Goal: Transaction & Acquisition: Purchase product/service

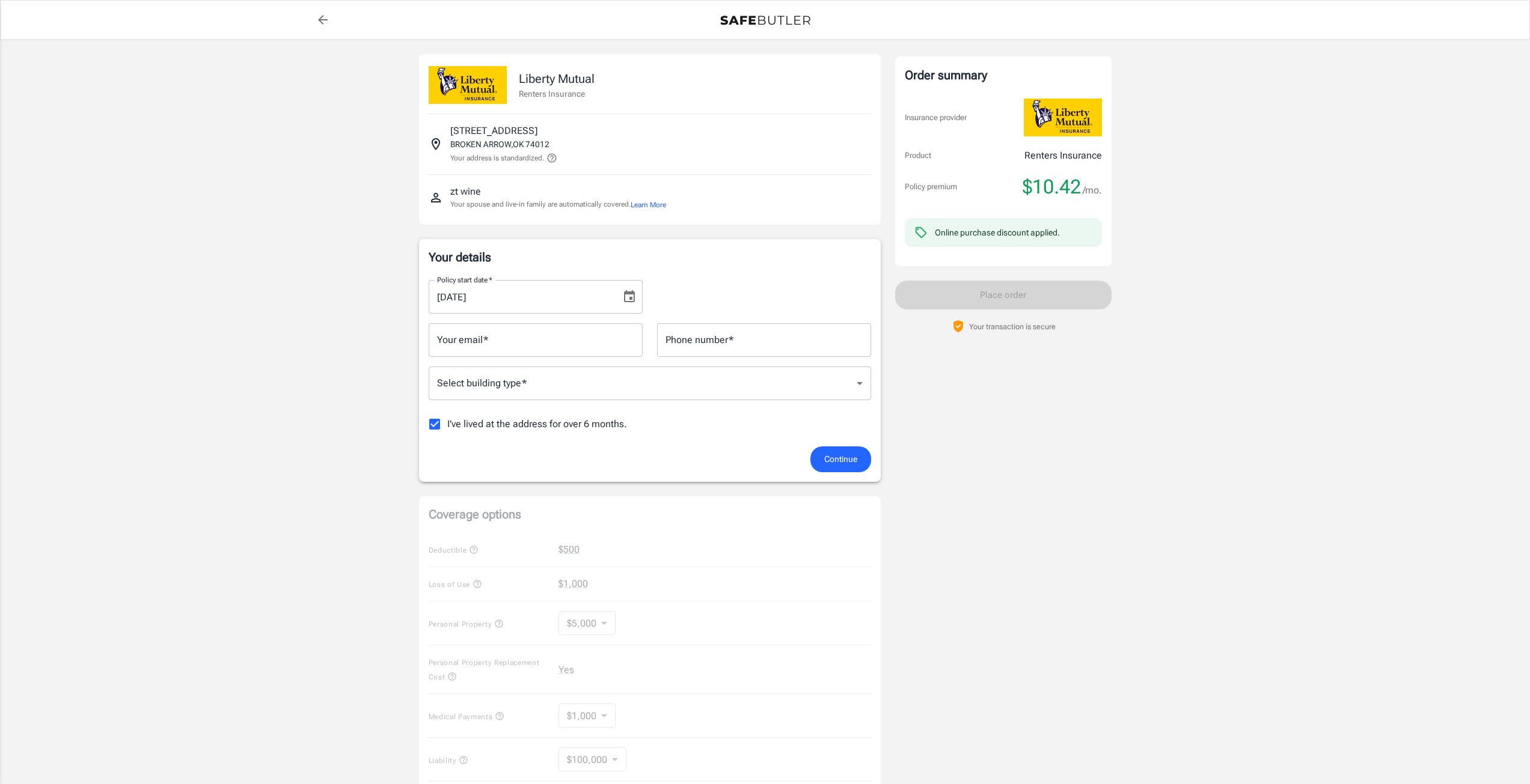
click at [798, 385] on body "Policy premium $ 10.42 /mo Liberty Mutual Renters Insurance [STREET_ADDRESS] Yo…" at bounding box center [765, 568] width 1530 height 1136
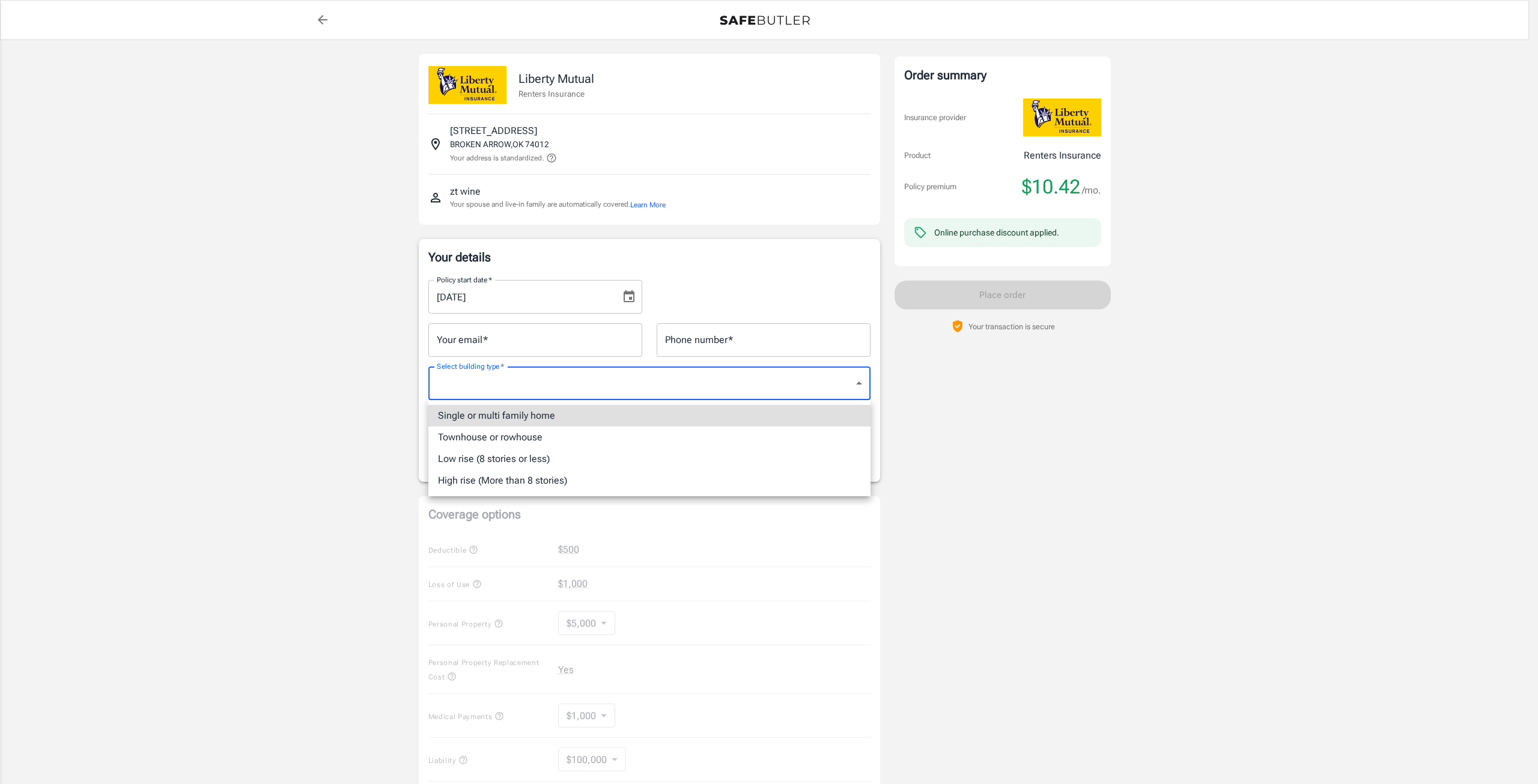
click at [591, 458] on li "Low rise (8 stories or less)" at bounding box center [649, 459] width 442 height 22
type input "lowrise"
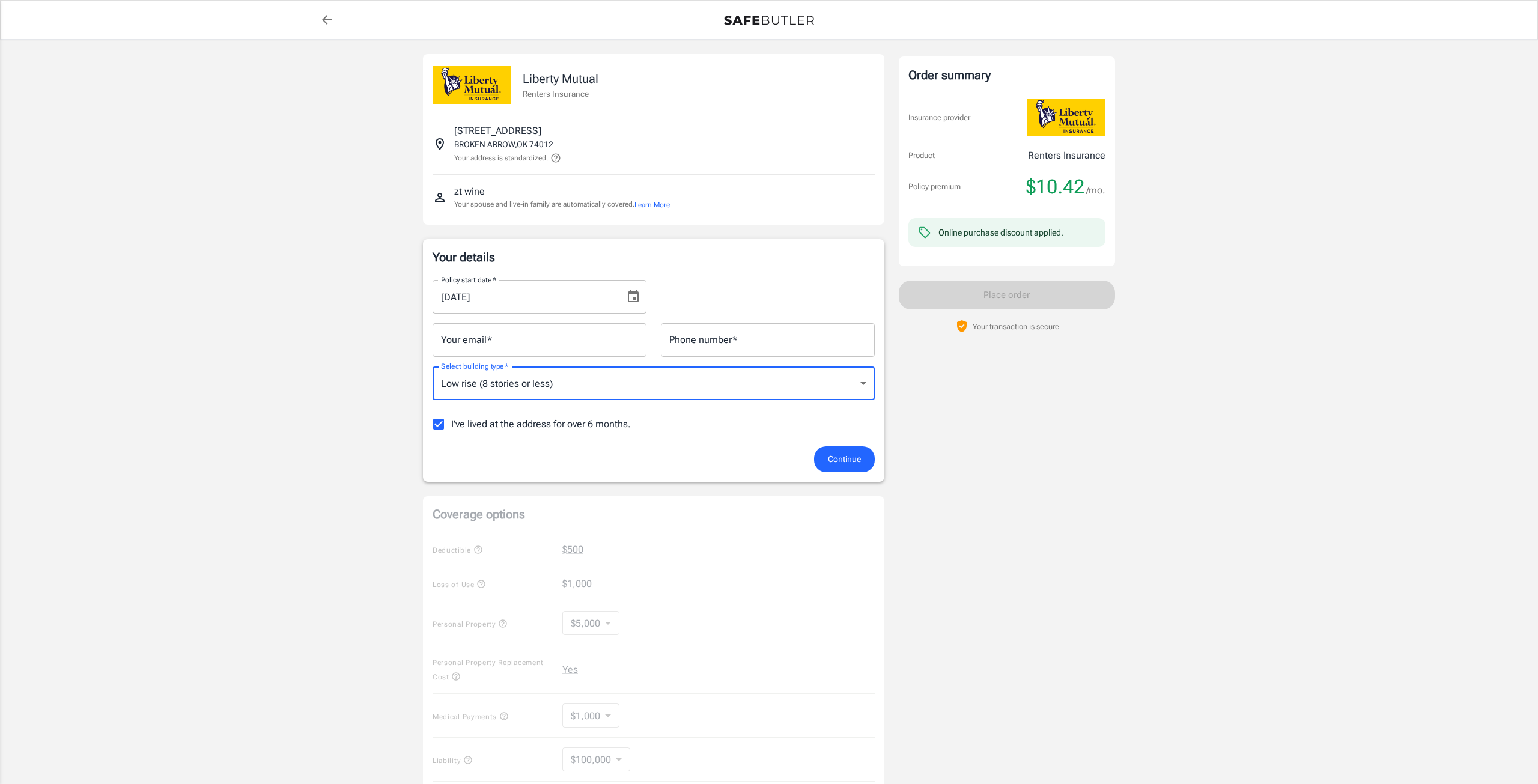
click at [770, 382] on body "Policy premium $ 10.42 /mo Liberty Mutual Renters Insurance [STREET_ADDRESS] Yo…" at bounding box center [769, 568] width 1538 height 1136
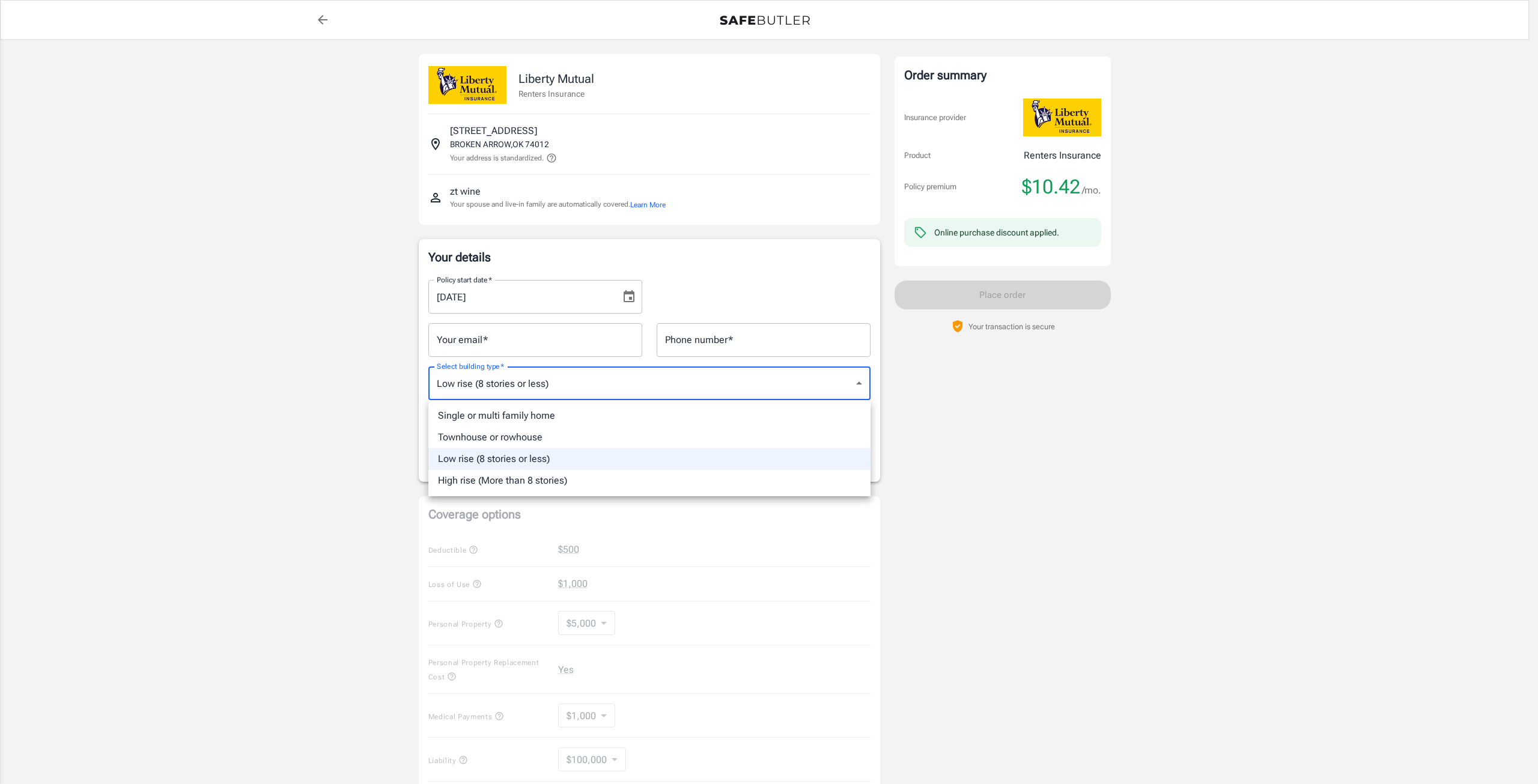
click at [559, 459] on li "Low rise (8 stories or less)" at bounding box center [649, 459] width 442 height 22
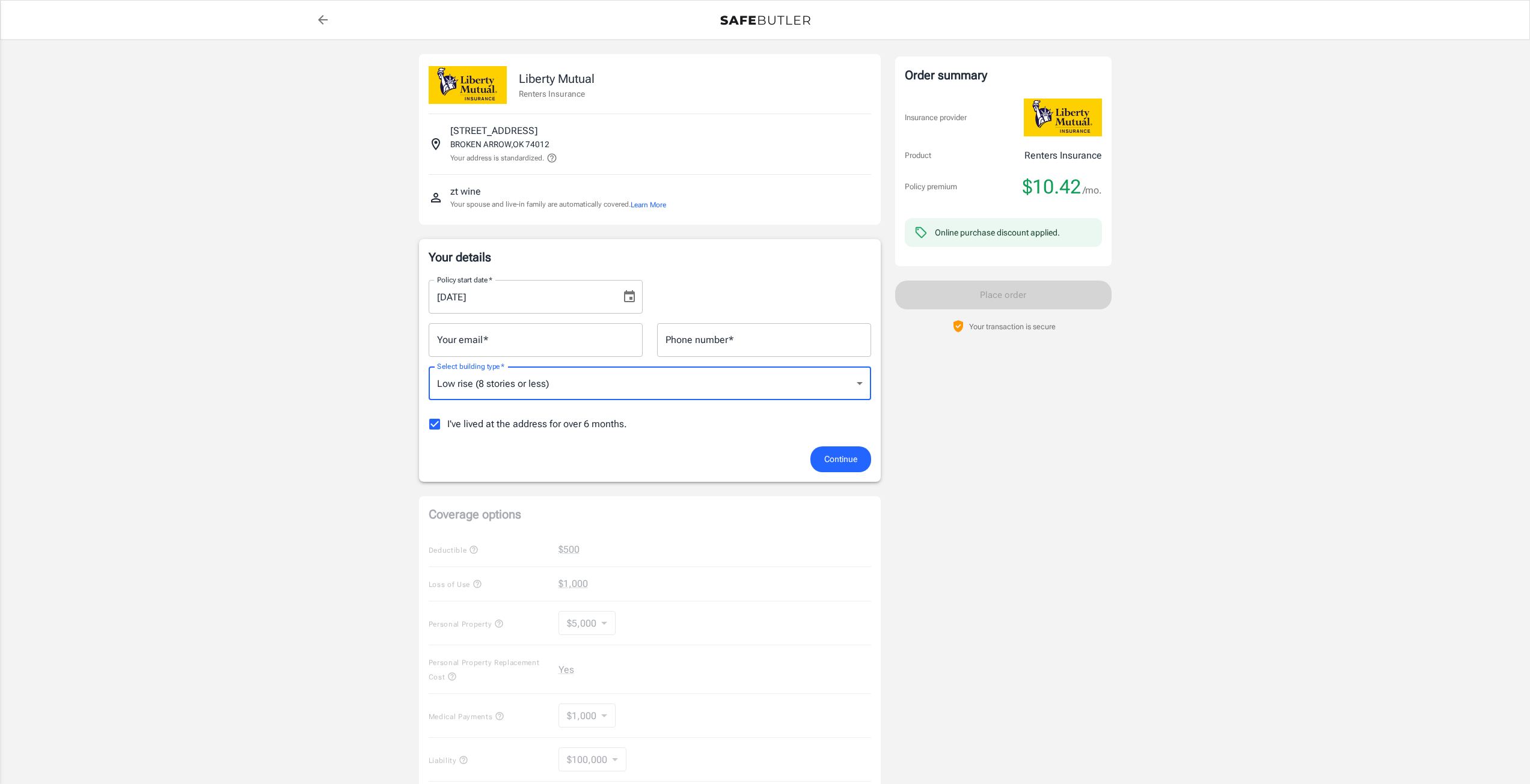
click at [433, 424] on input "I've lived at the address for over 6 months." at bounding box center [434, 424] width 26 height 26
checkbox input "false"
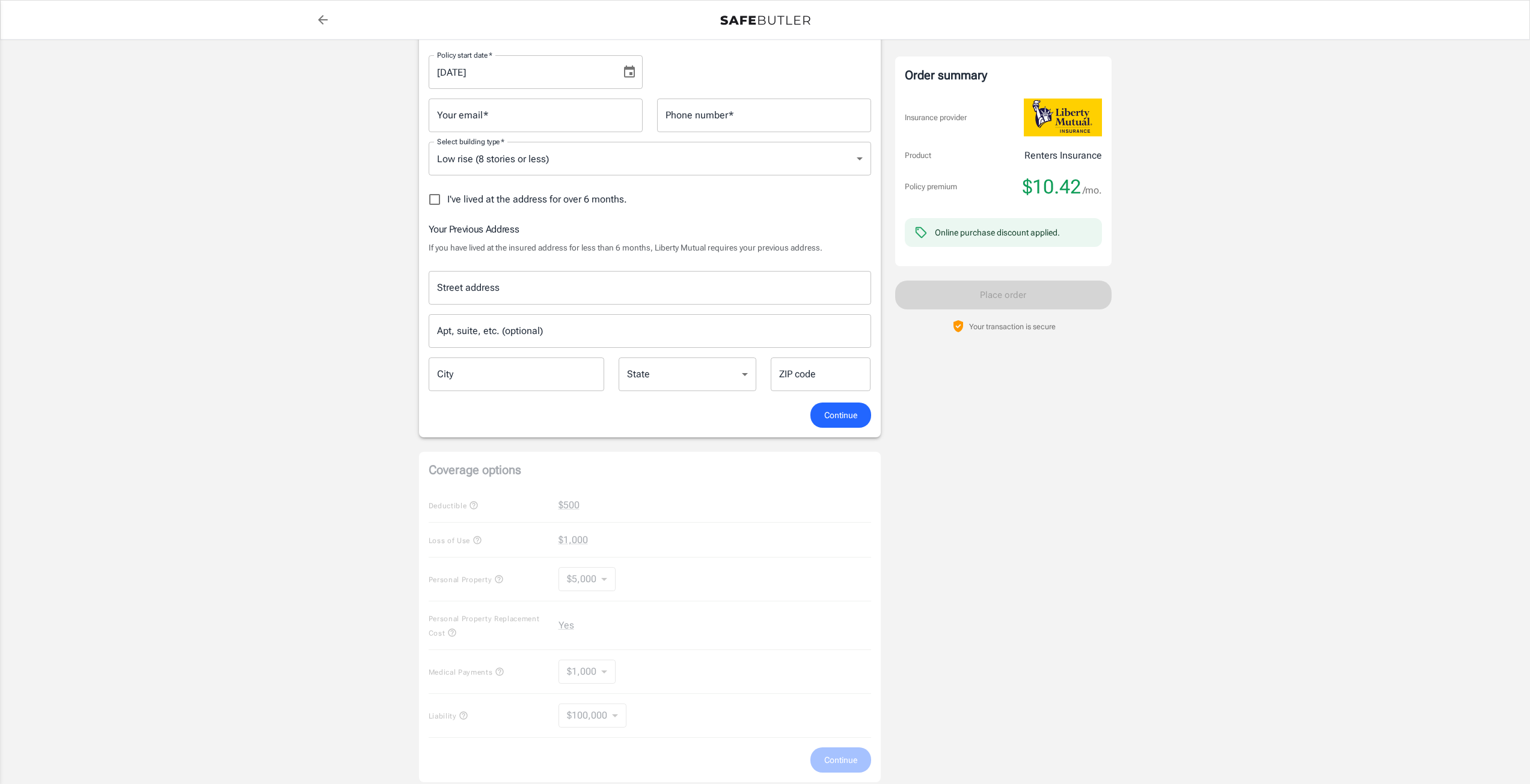
scroll to position [241, 0]
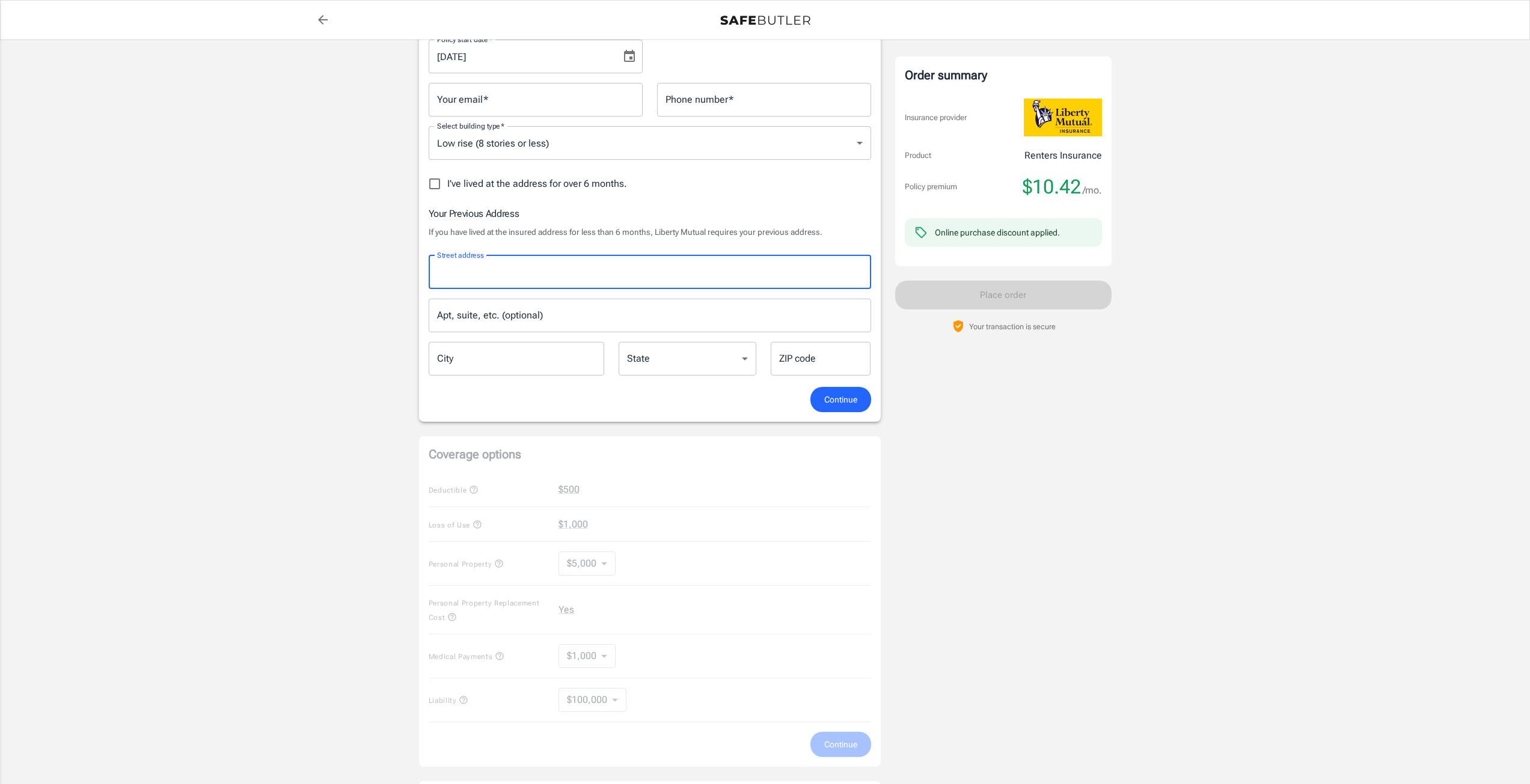
click at [505, 267] on input "Street address" at bounding box center [649, 273] width 431 height 23
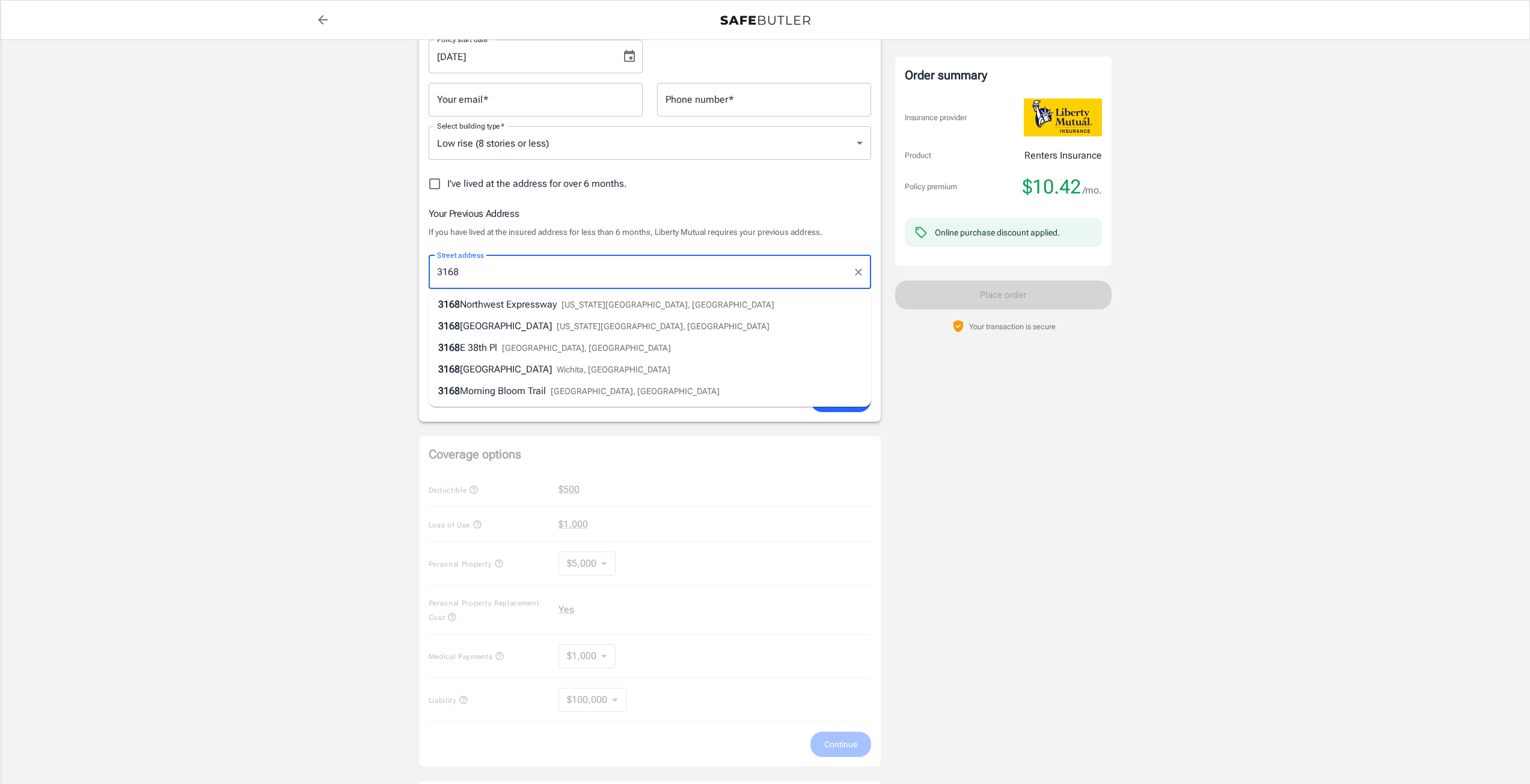
click at [513, 304] on span "Northwest Expressway" at bounding box center [508, 304] width 97 height 11
type input "[STREET_ADDRESS]"
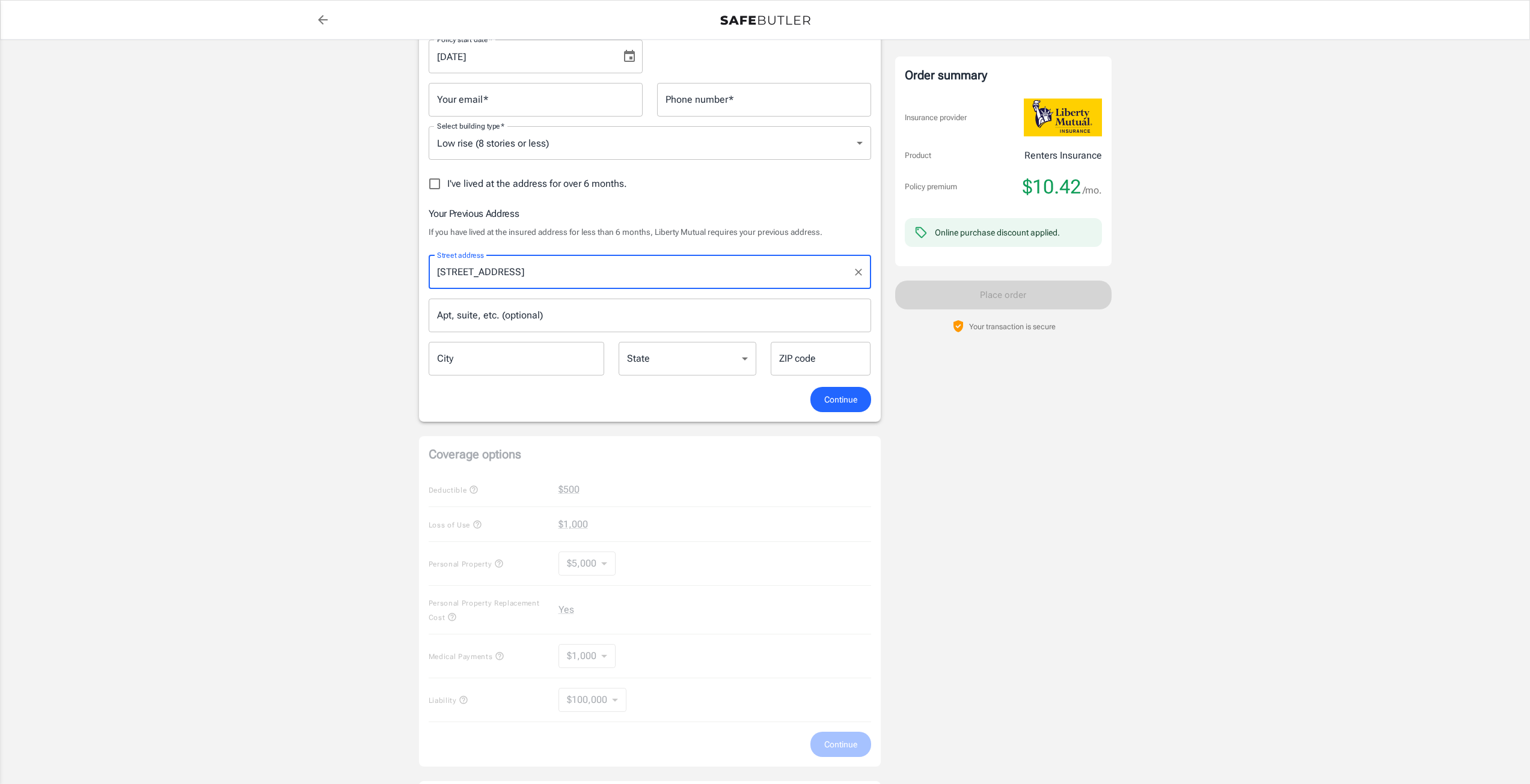
type input "[US_STATE][GEOGRAPHIC_DATA]"
select select "OK"
type input "73112"
type input "[STREET_ADDRESS]"
click at [848, 406] on span "Continue" at bounding box center [840, 399] width 33 height 15
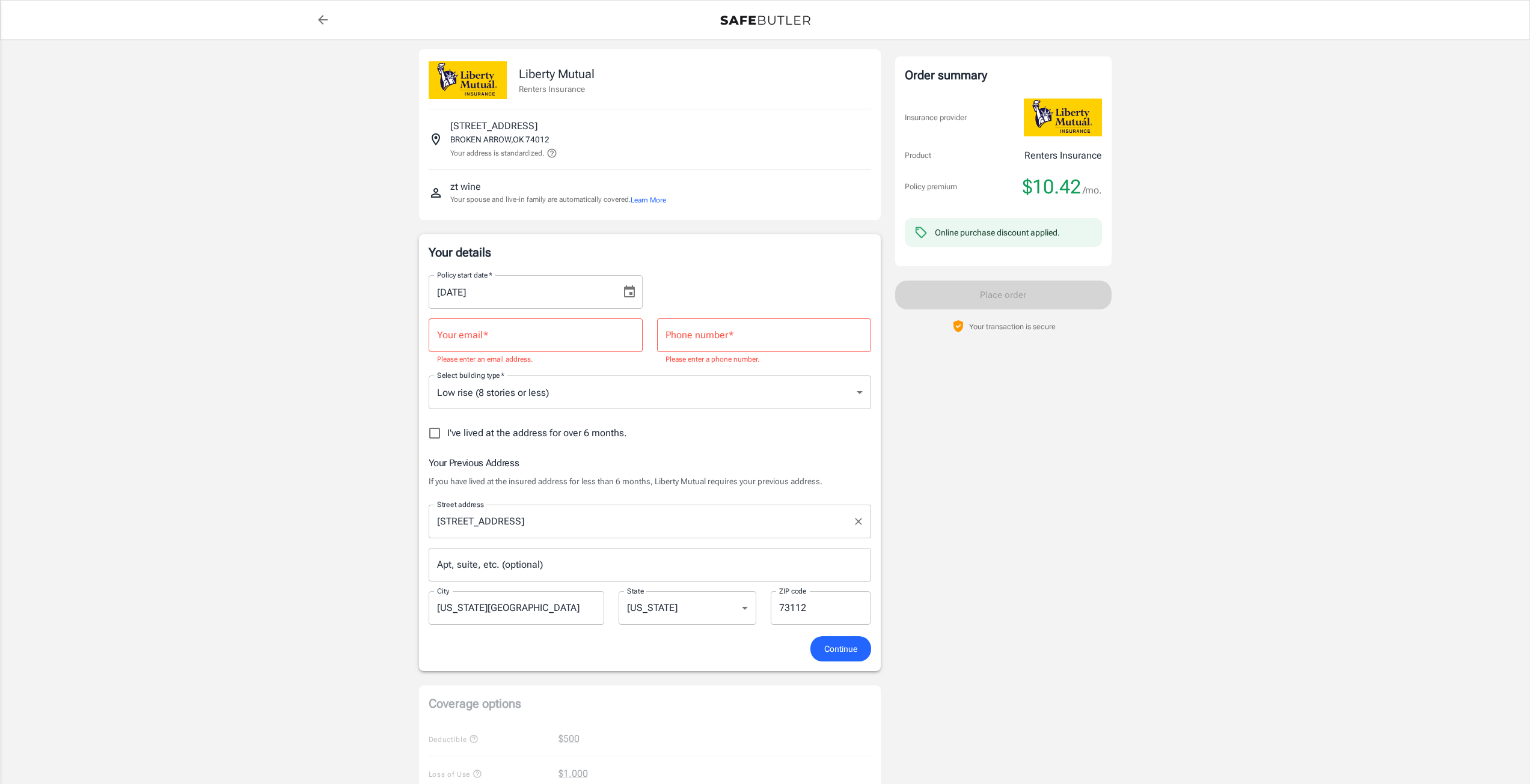
scroll to position [0, 0]
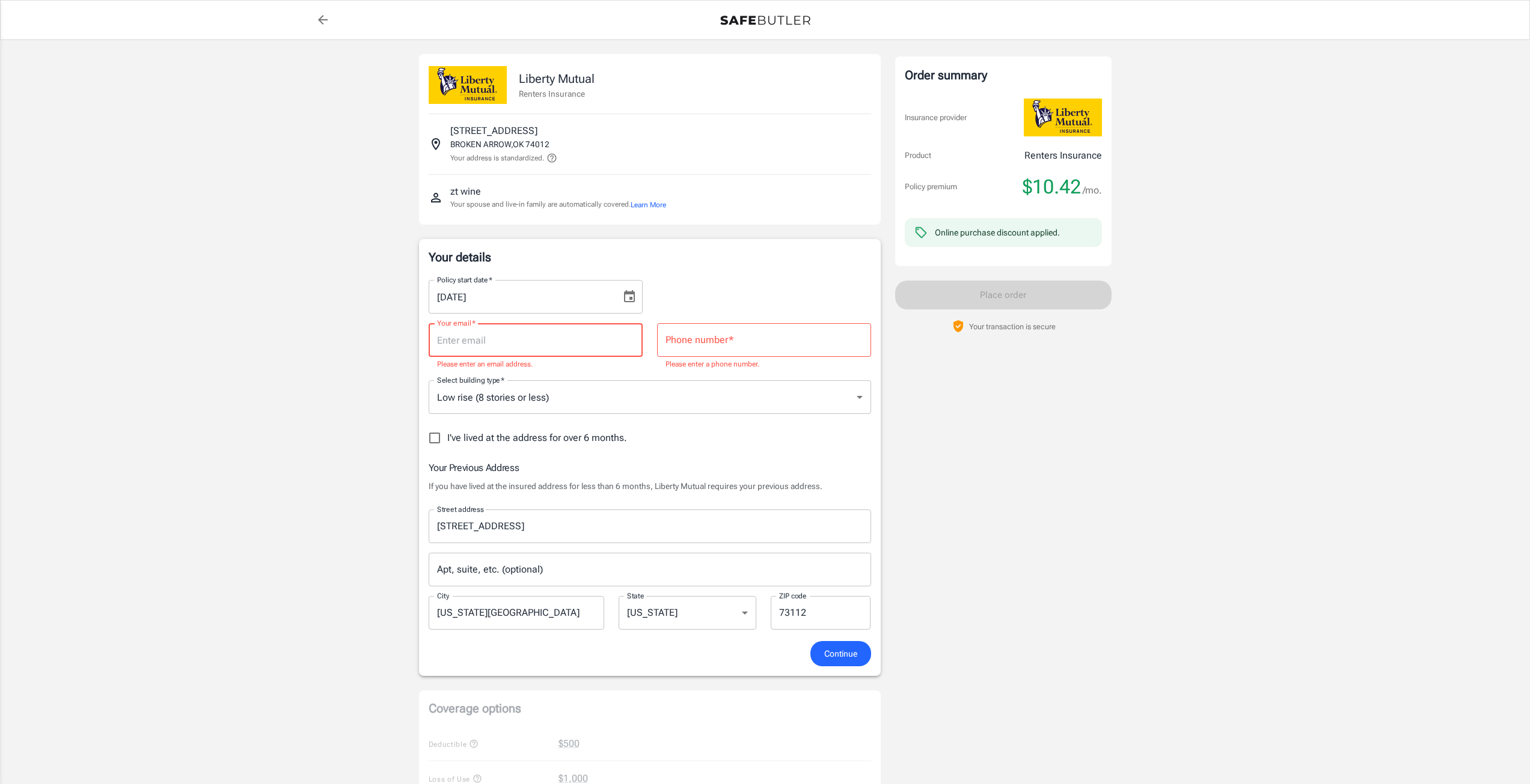
click at [555, 337] on input "Your email   *" at bounding box center [536, 340] width 214 height 34
type input "[EMAIL_ADDRESS][DOMAIN_NAME]"
click at [700, 340] on input "Phone number   *" at bounding box center [764, 340] width 214 height 34
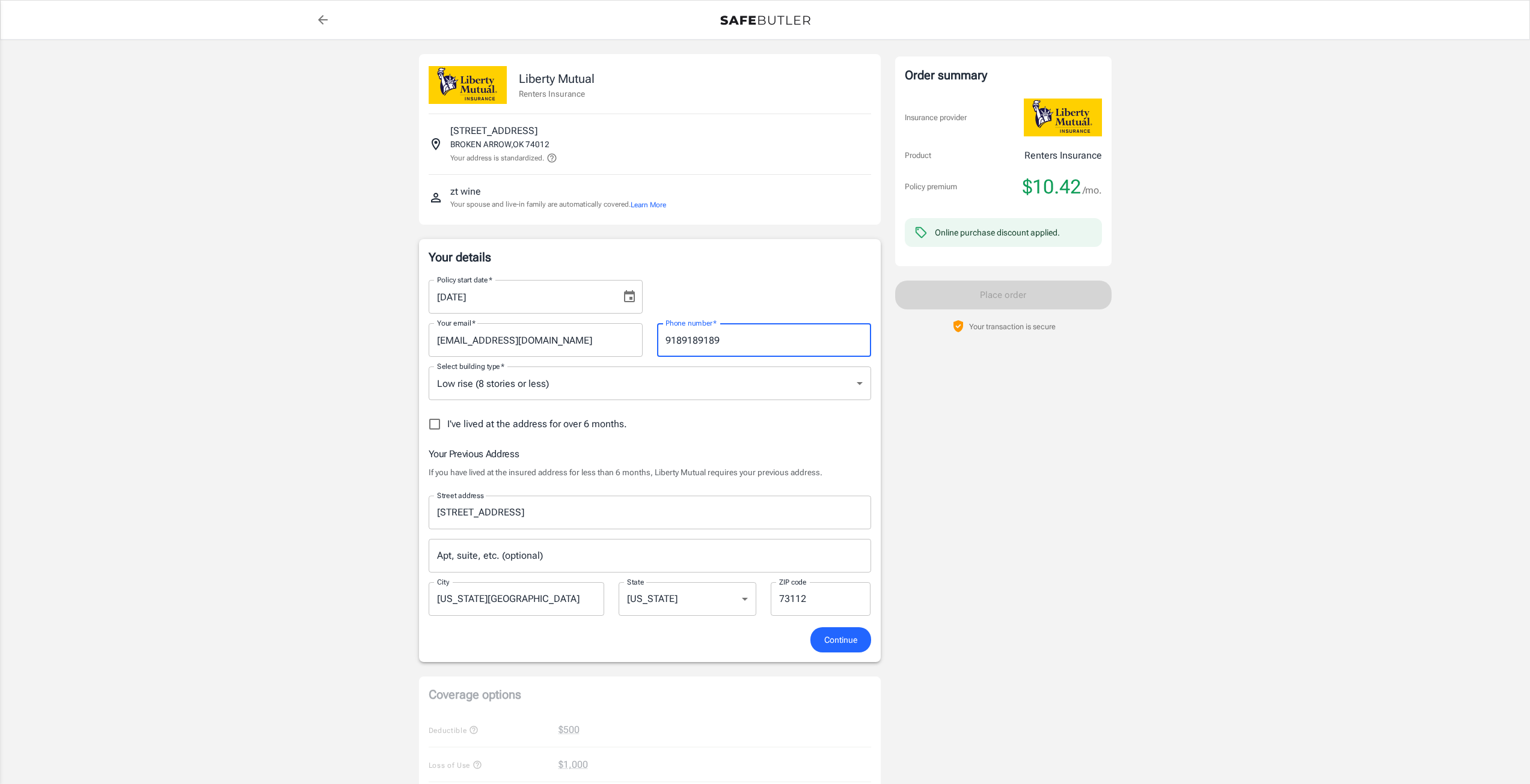
type input "9189189189"
click at [1059, 499] on div "Order summary Insurance provider Product Renters Insurance Policy premium $10.4…" at bounding box center [1003, 636] width 216 height 1164
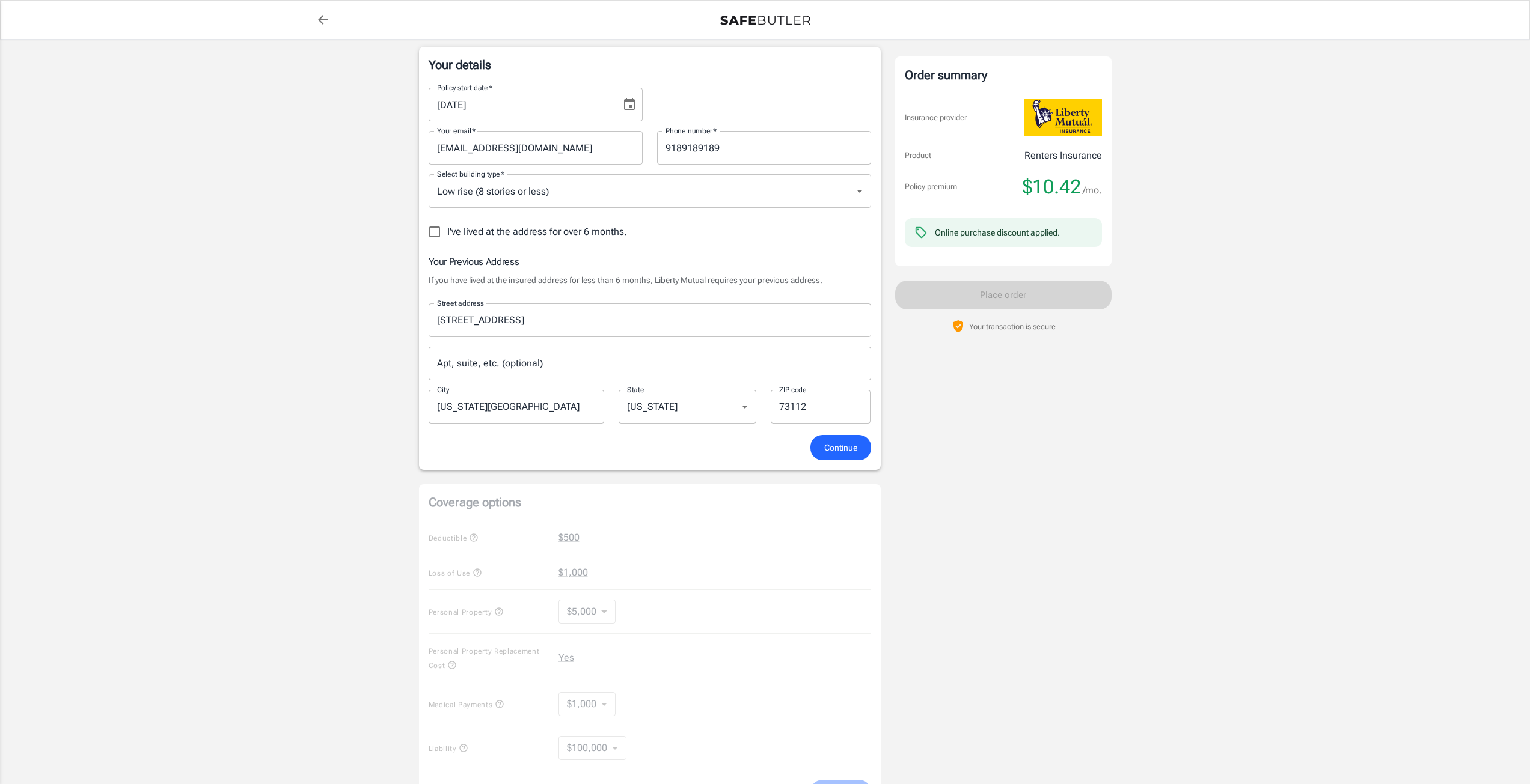
scroll to position [301, 0]
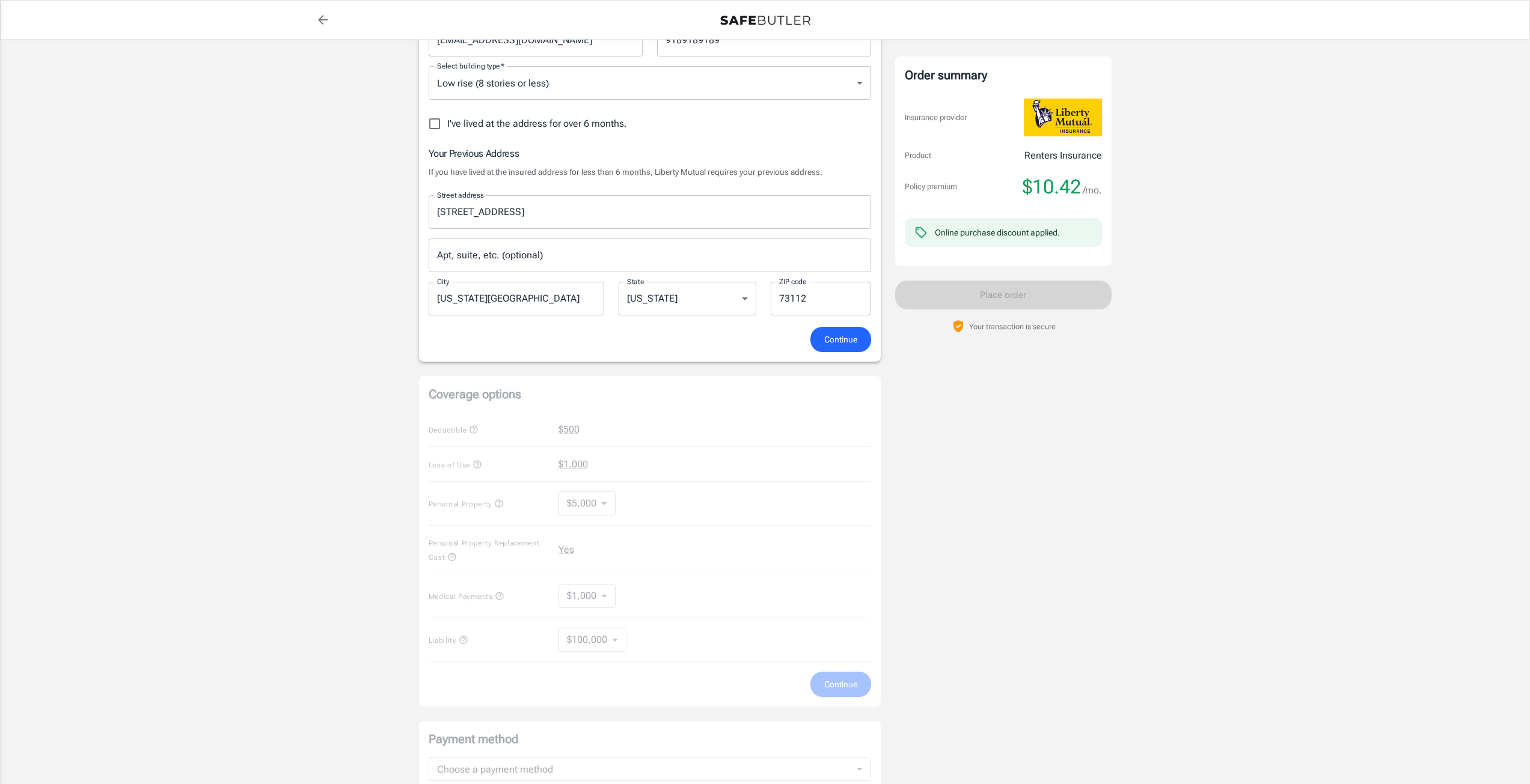
click at [848, 349] on button "Continue" at bounding box center [840, 340] width 61 height 26
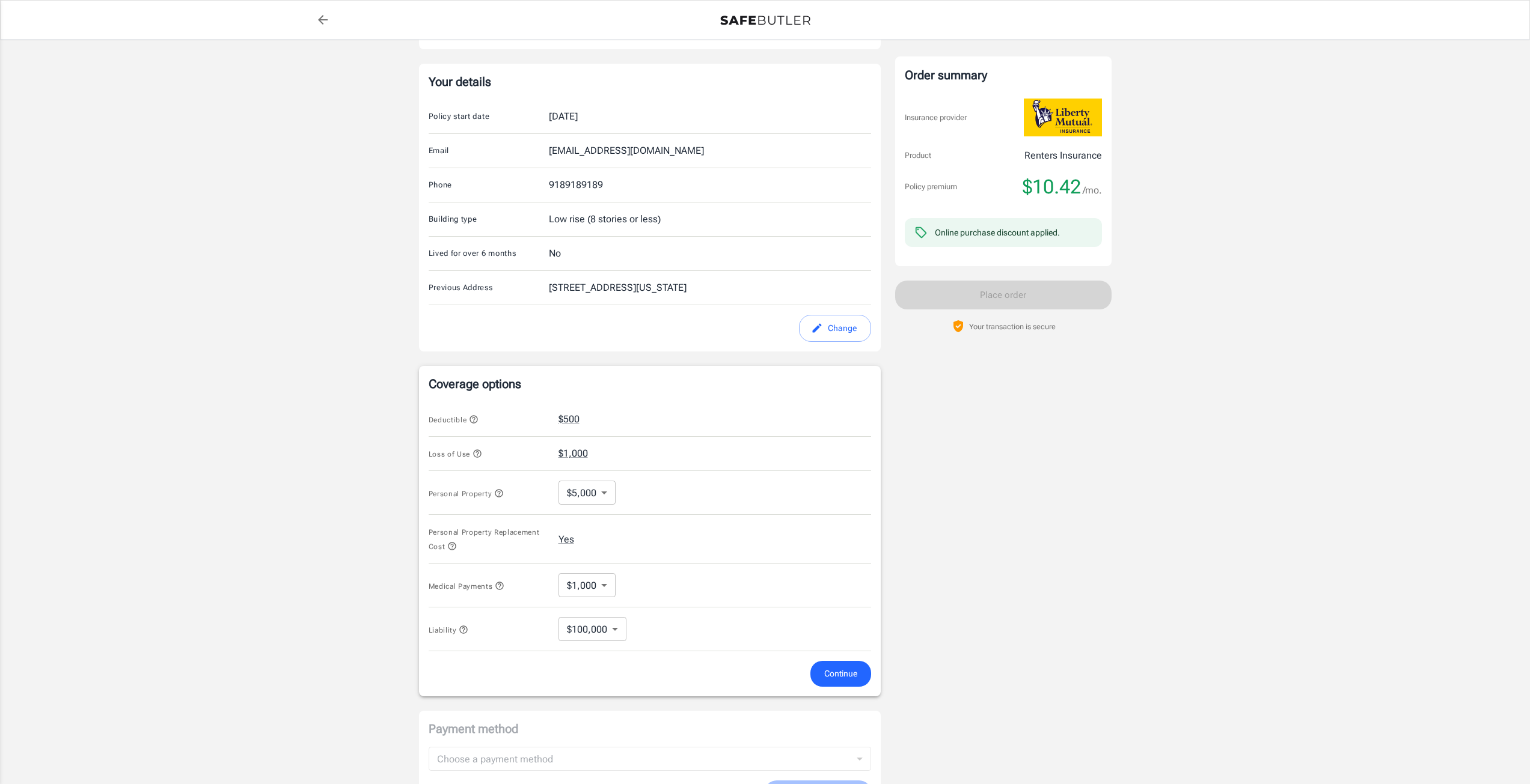
scroll to position [180, 0]
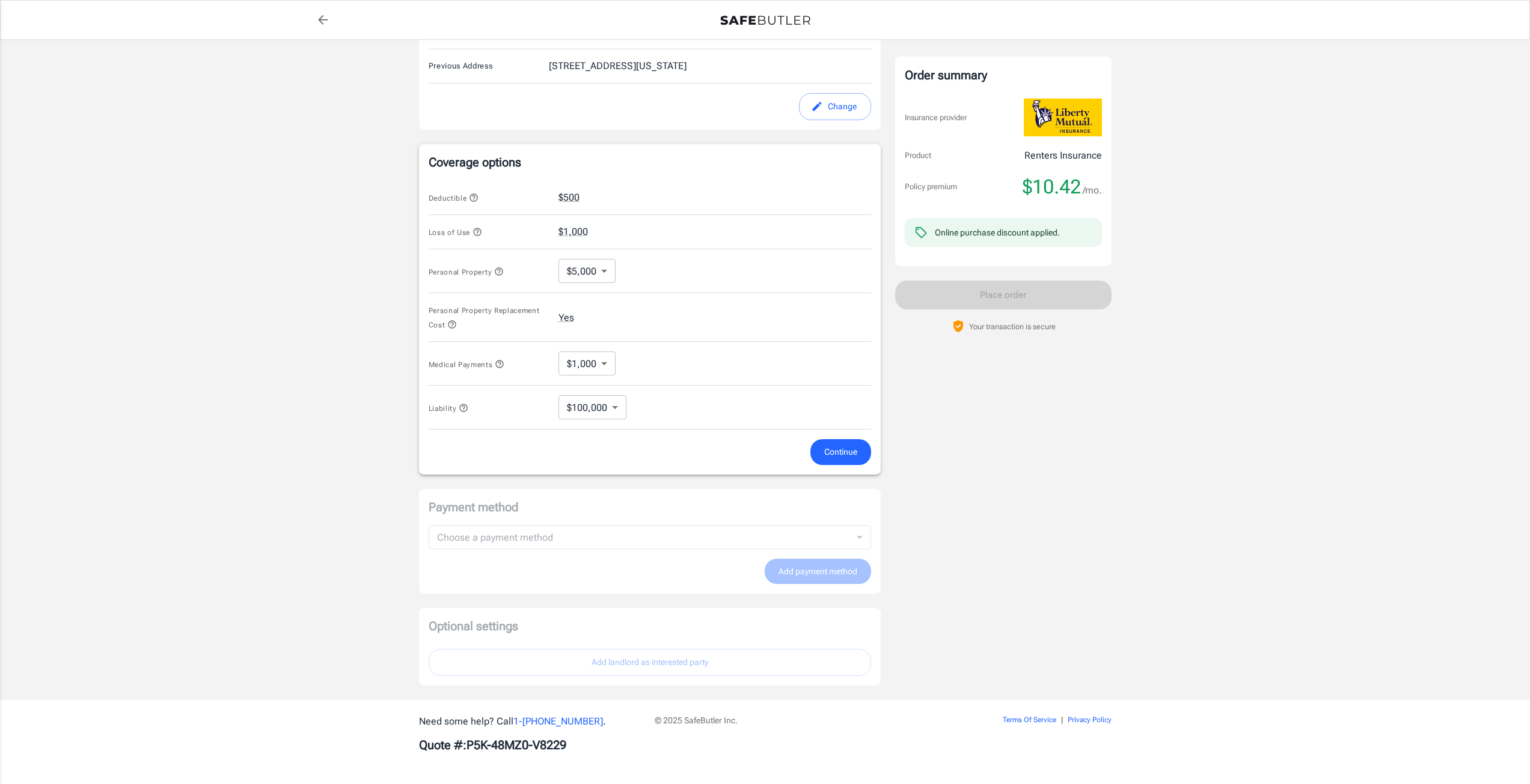
click at [829, 453] on span "Continue" at bounding box center [840, 452] width 33 height 15
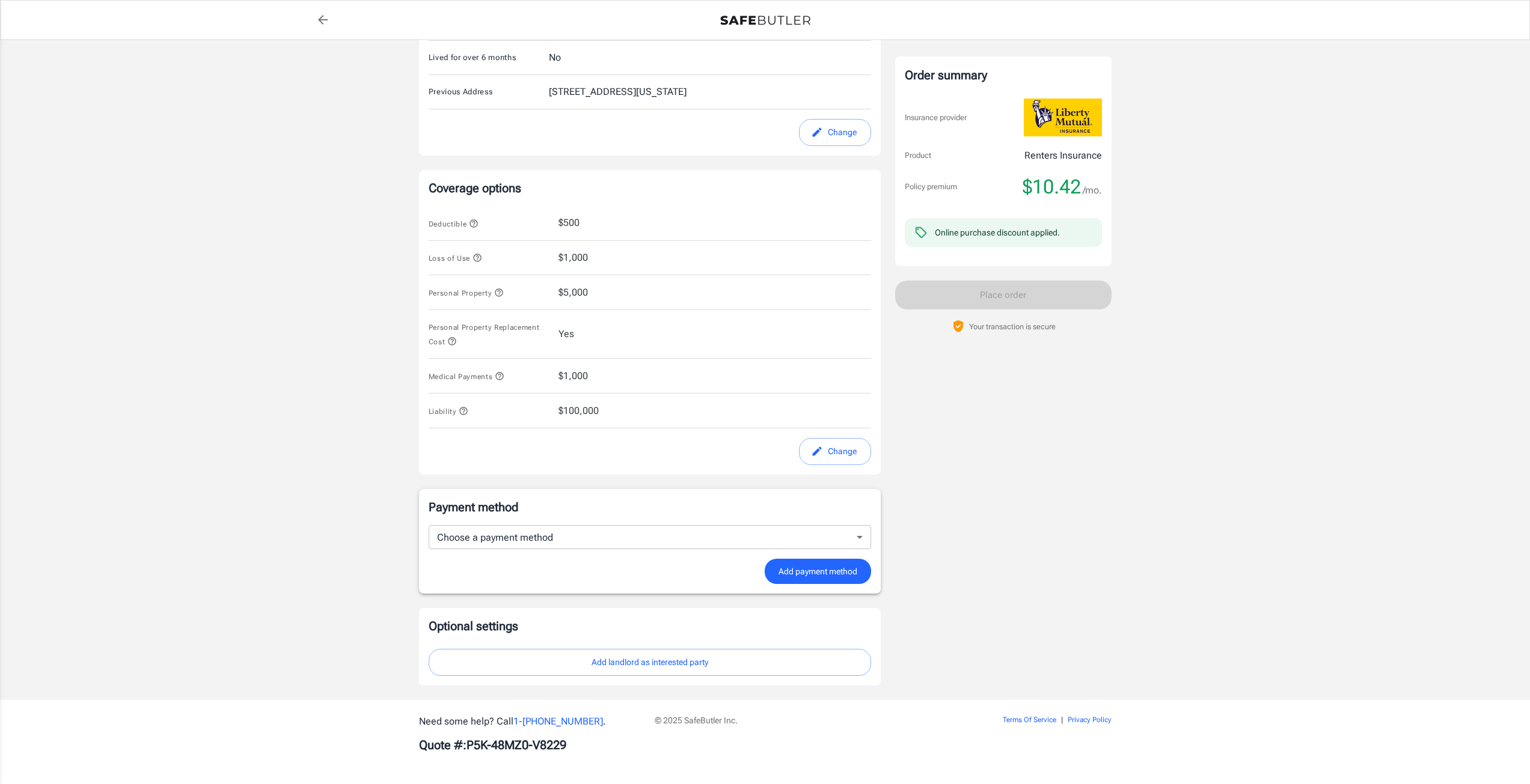
scroll to position [371, 0]
click at [841, 452] on button "Change" at bounding box center [836, 452] width 72 height 27
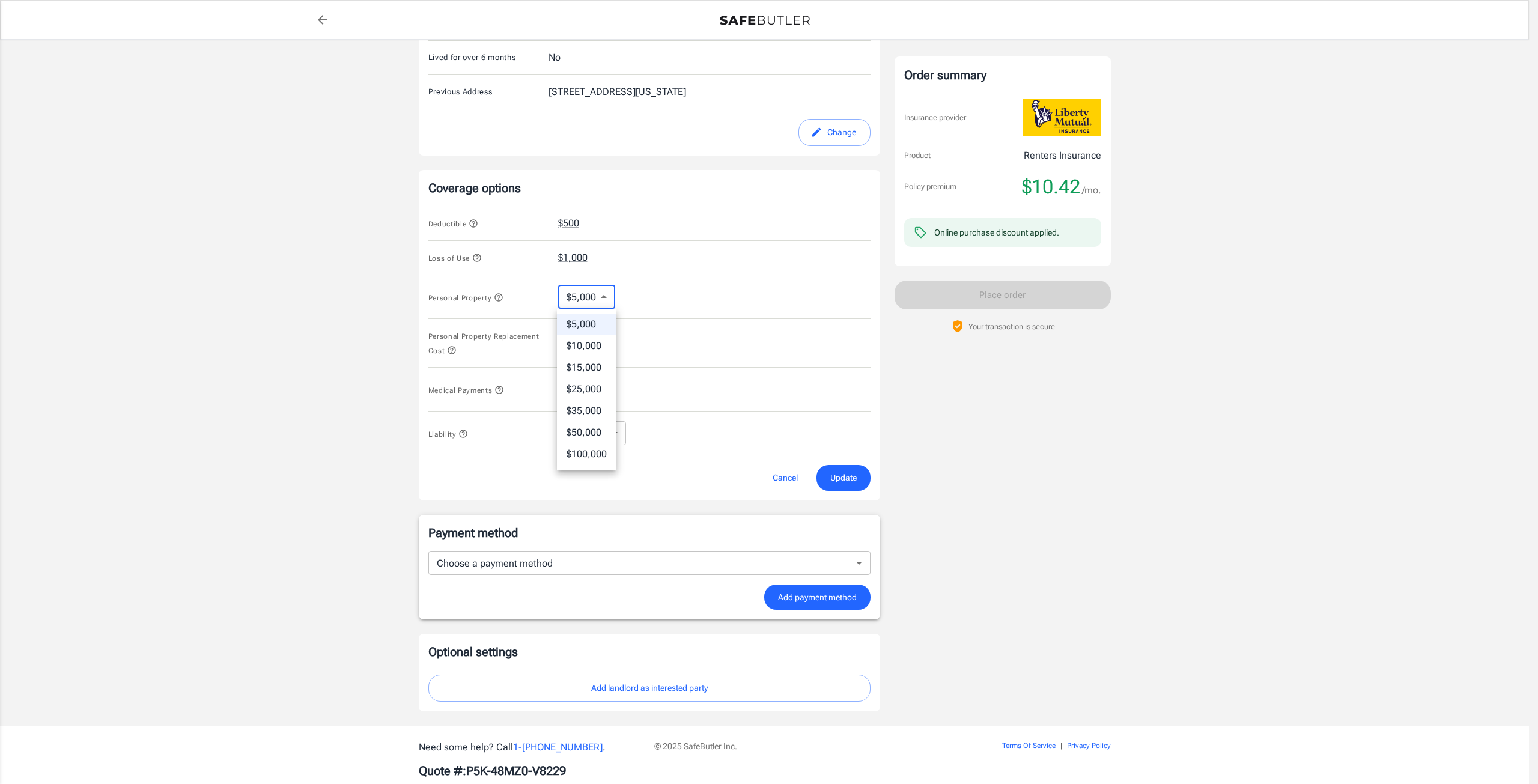
click at [608, 297] on body "Policy premium $ 10.42 /mo Liberty Mutual Renters Insurance [STREET_ADDRESS] Yo…" at bounding box center [769, 220] width 1538 height 1182
click at [600, 369] on li "$15,000" at bounding box center [586, 368] width 59 height 22
type input "15000"
click at [566, 222] on button "$500" at bounding box center [569, 223] width 21 height 14
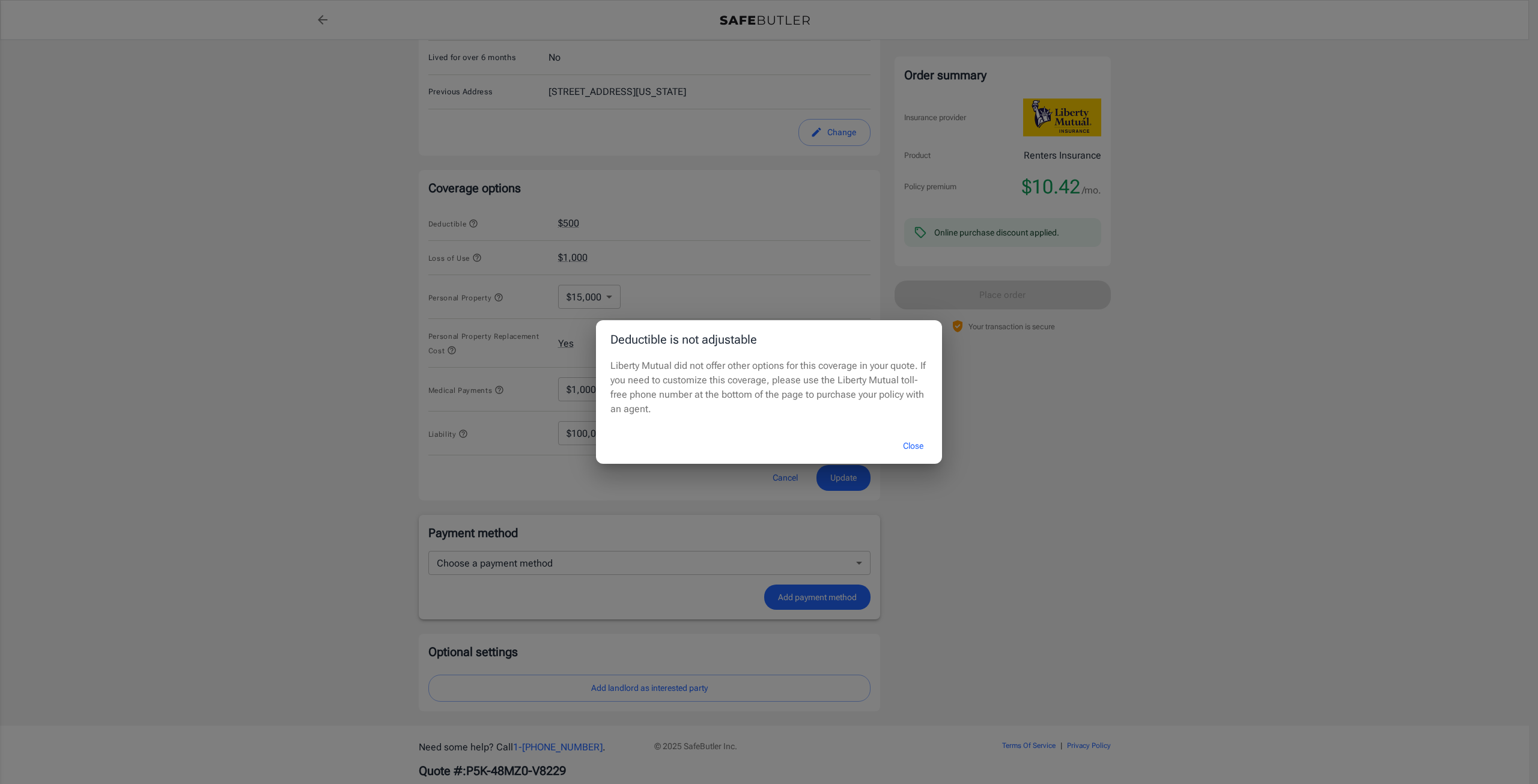
click at [922, 443] on button "Close" at bounding box center [913, 445] width 49 height 26
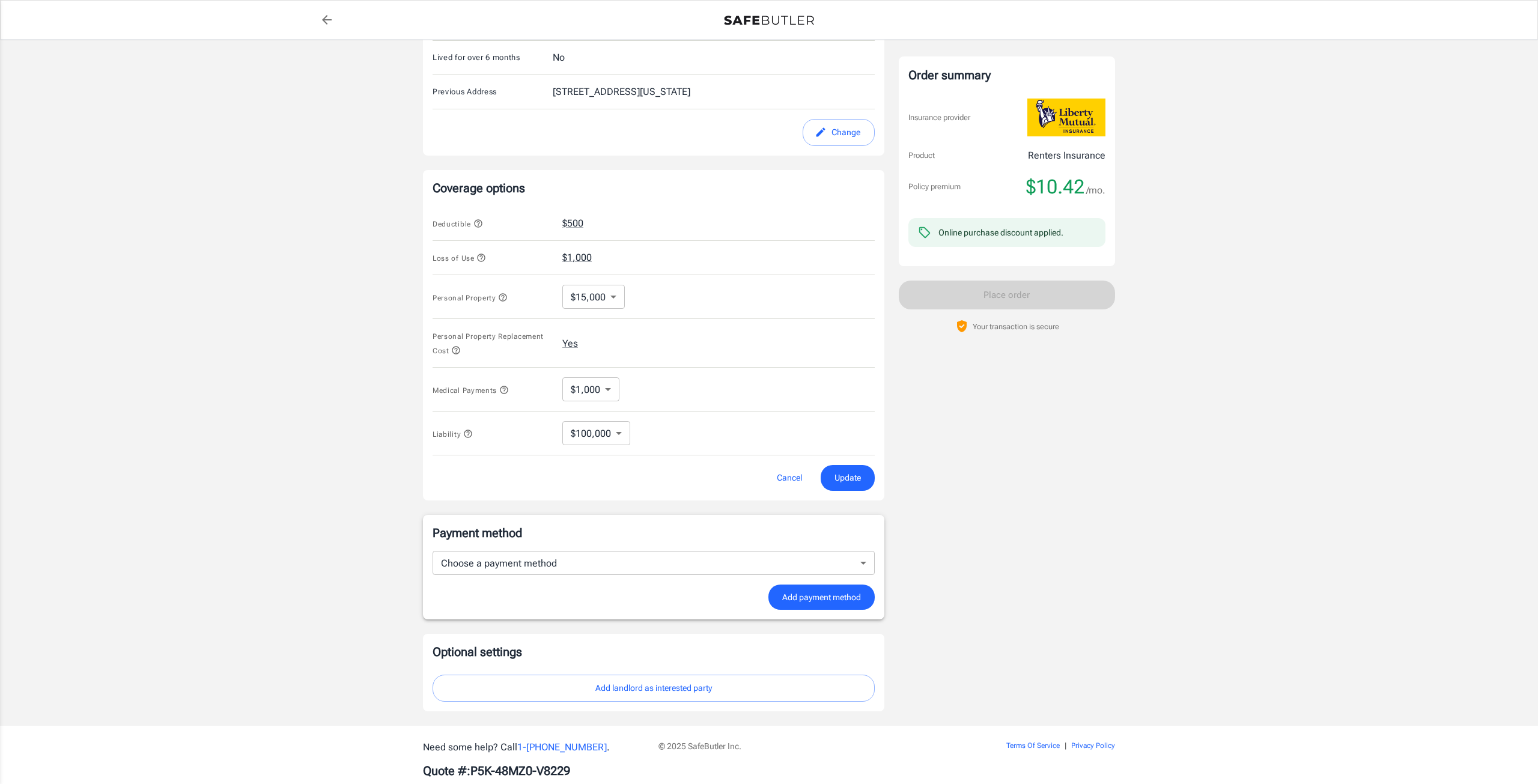
click at [602, 393] on body "Policy premium $ 10.42 /mo Liberty Mutual Renters Insurance [STREET_ADDRESS] Yo…" at bounding box center [769, 220] width 1538 height 1182
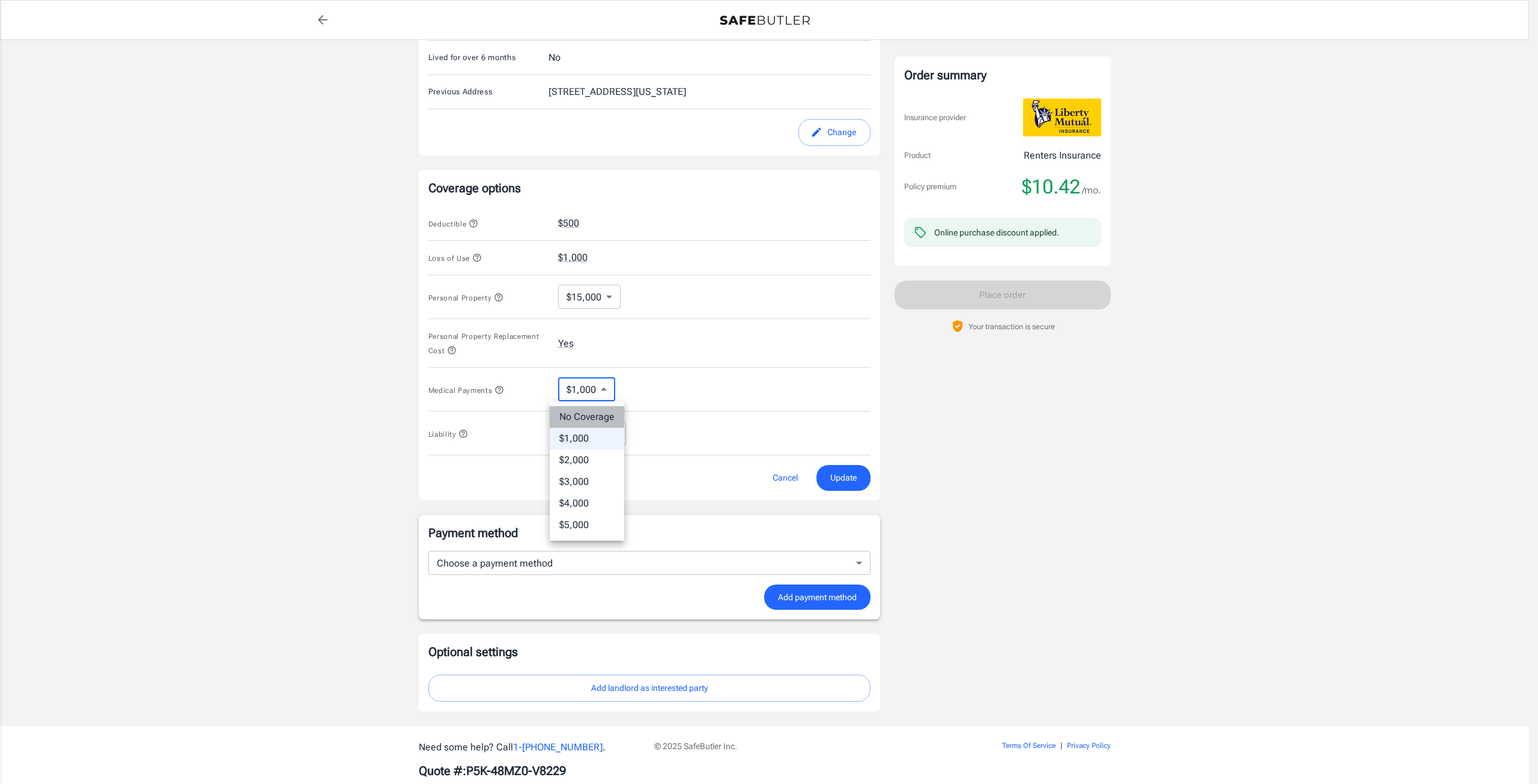
click at [597, 417] on li "No Coverage" at bounding box center [586, 417] width 74 height 22
type input "No Coverage"
click at [610, 431] on body "Policy premium $ 10.42 /mo Liberty Mutual Renters Insurance [STREET_ADDRESS] Yo…" at bounding box center [765, 220] width 1529 height 1182
click at [610, 459] on li "$100,000" at bounding box center [592, 460] width 67 height 22
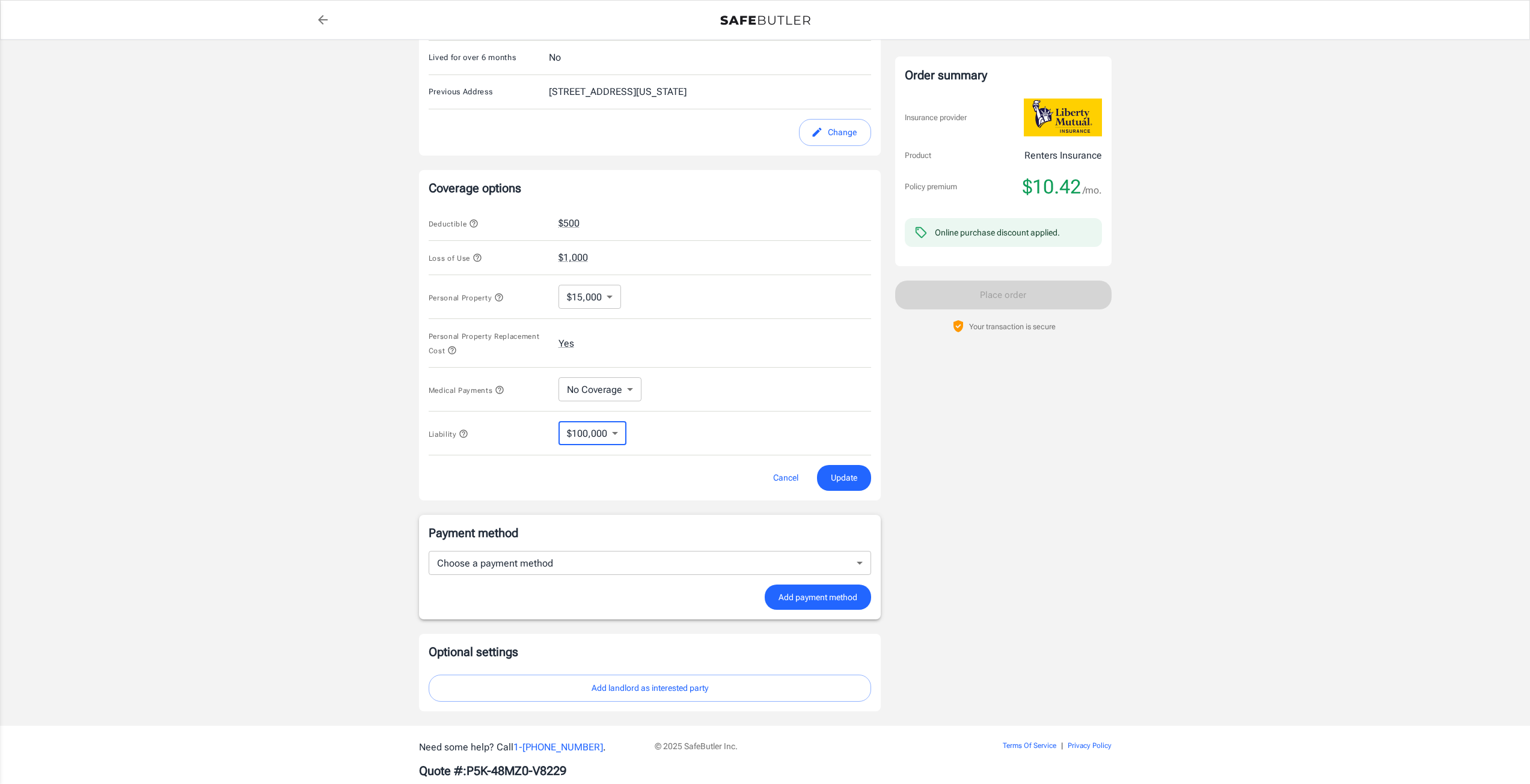
click at [718, 411] on div "Medical Payments No Coverage No Coverage ​" at bounding box center [649, 390] width 442 height 44
click at [853, 483] on span "Update" at bounding box center [844, 478] width 26 height 15
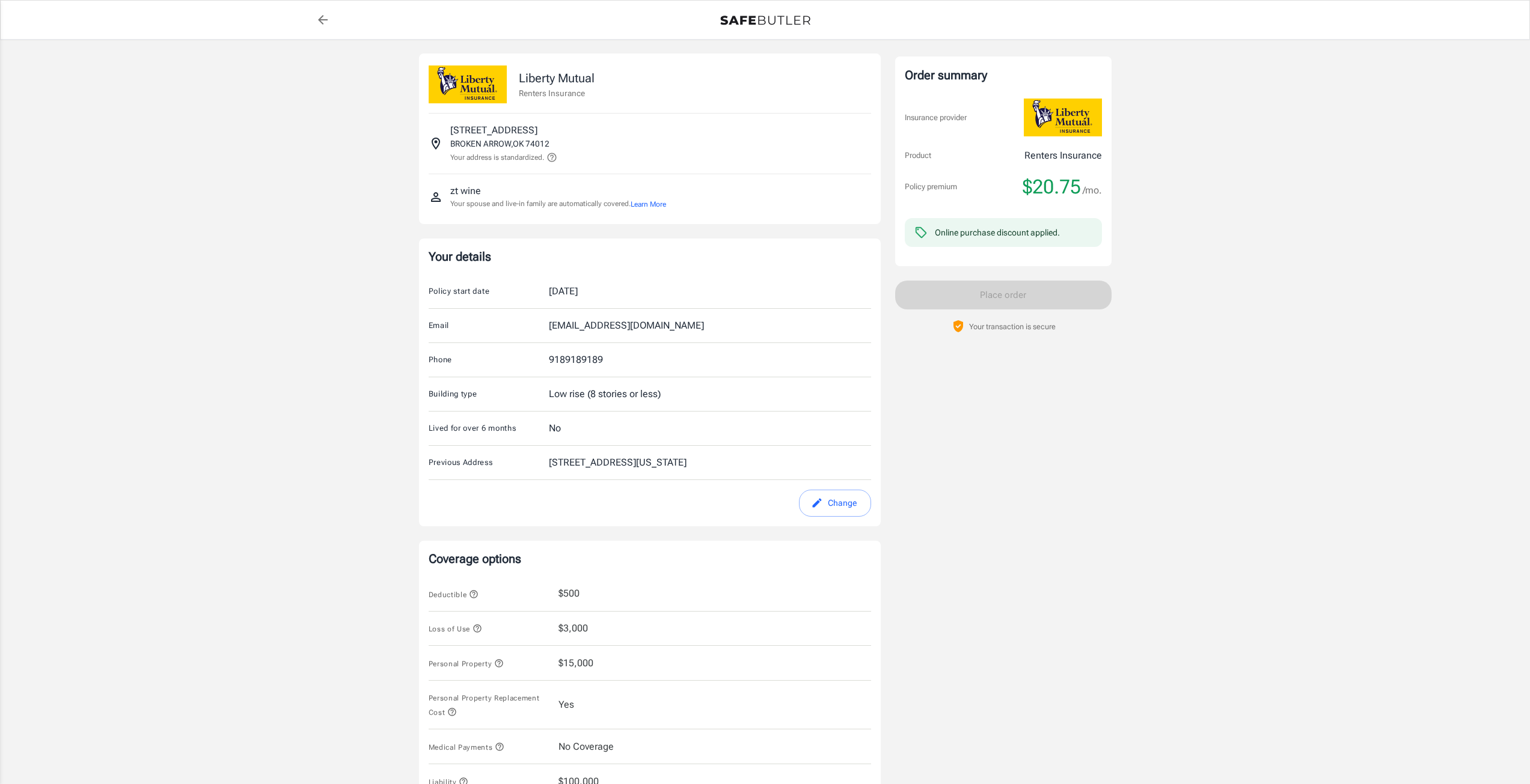
scroll to position [0, 0]
